Goal: Information Seeking & Learning: Learn about a topic

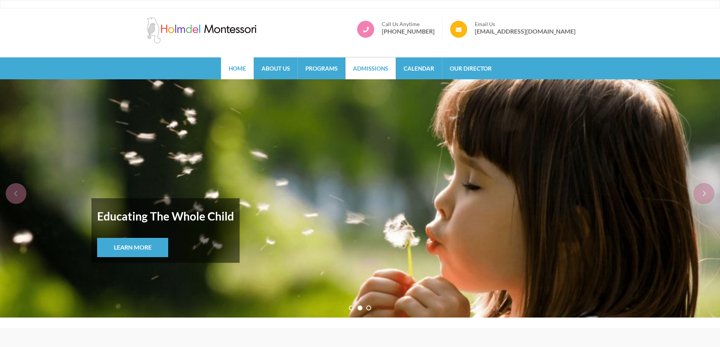
click at [378, 69] on link "Admissions" at bounding box center [371, 68] width 50 height 22
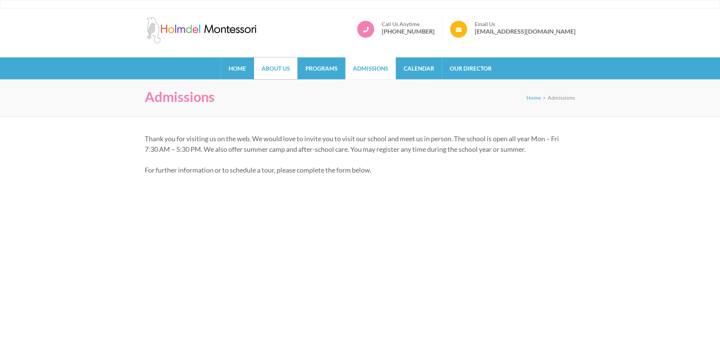
click at [279, 71] on link "About Us" at bounding box center [275, 68] width 43 height 22
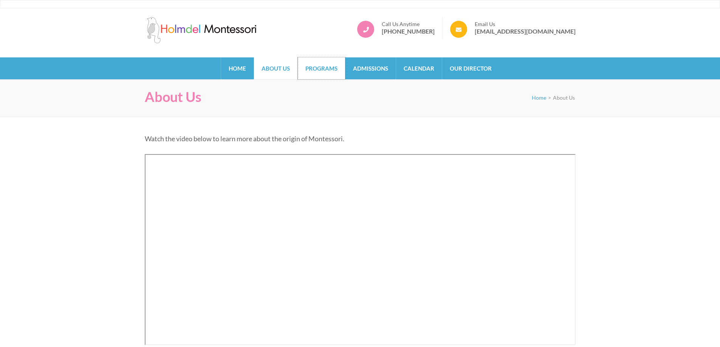
click at [315, 70] on link "Programs" at bounding box center [321, 68] width 47 height 22
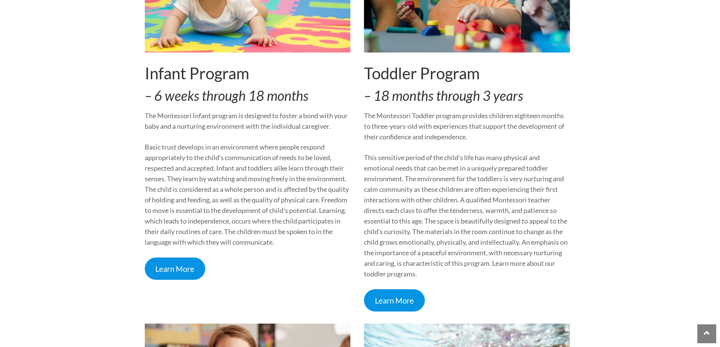
scroll to position [302, 0]
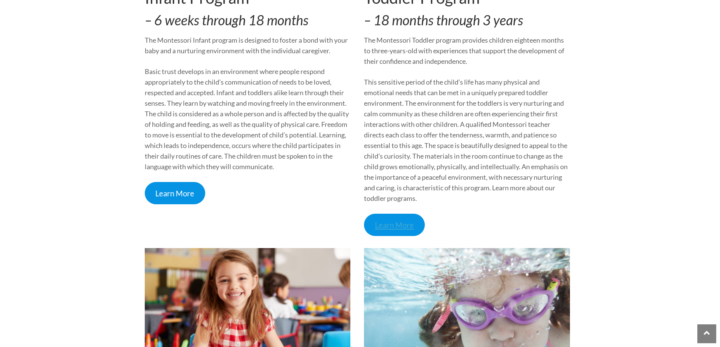
click at [389, 228] on link "Learn More" at bounding box center [394, 225] width 61 height 22
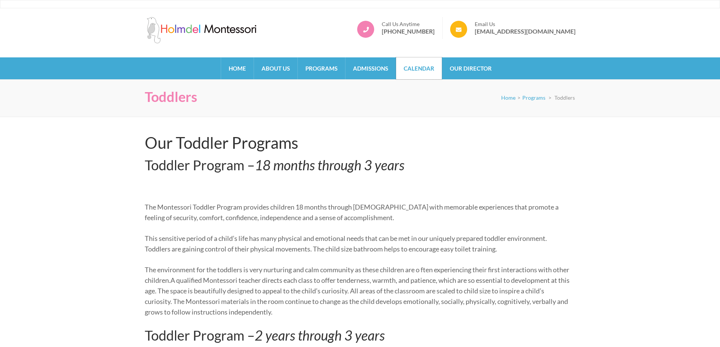
click at [419, 68] on link "Calendar" at bounding box center [419, 68] width 46 height 22
